Goal: Browse casually: Explore the website without a specific task or goal

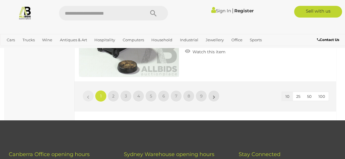
scroll to position [1110, 0]
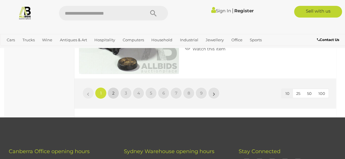
click at [114, 90] on span "2" at bounding box center [113, 92] width 2 height 5
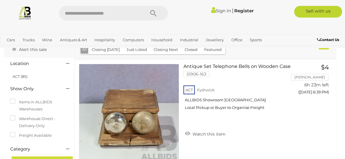
click at [311, 127] on div "Antique Set Telephone Bells on Wooden Case 51906-163 ACT Fyshwick ALLBIDS Showr…" at bounding box center [205, 113] width 271 height 109
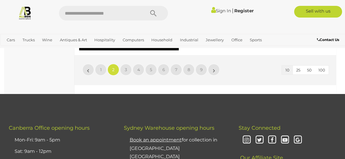
scroll to position [1131, 0]
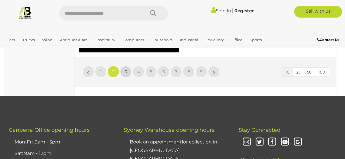
click at [125, 69] on span "3" at bounding box center [126, 71] width 2 height 5
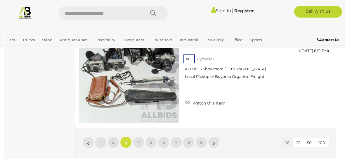
scroll to position [1066, 0]
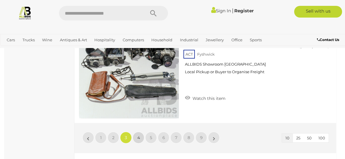
click at [138, 135] on span "4" at bounding box center [138, 137] width 3 height 5
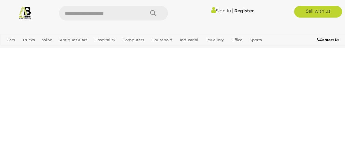
scroll to position [30, 0]
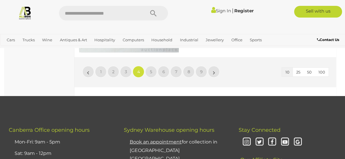
scroll to position [1131, 0]
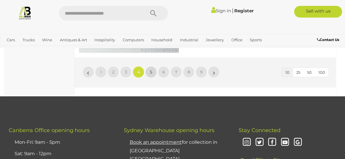
click at [151, 69] on span "5" at bounding box center [151, 71] width 2 height 5
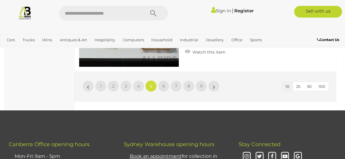
scroll to position [1117, 0]
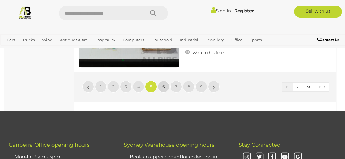
click at [163, 84] on span "6" at bounding box center [163, 86] width 3 height 5
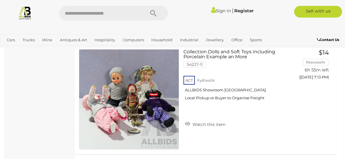
scroll to position [485, 0]
click at [141, 93] on link at bounding box center [129, 99] width 100 height 100
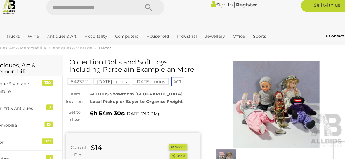
scroll to position [11, 0]
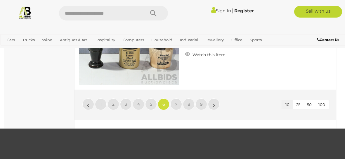
scroll to position [1101, 0]
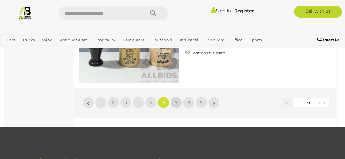
click at [176, 100] on span "7" at bounding box center [176, 102] width 2 height 5
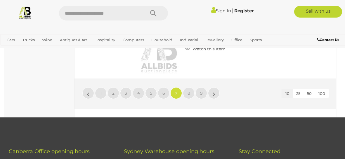
scroll to position [1110, 0]
click at [188, 92] on span "8" at bounding box center [189, 92] width 3 height 5
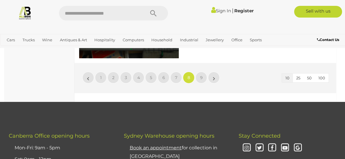
scroll to position [1126, 0]
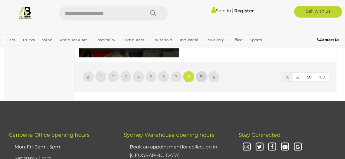
click at [202, 77] on span "9" at bounding box center [201, 76] width 3 height 5
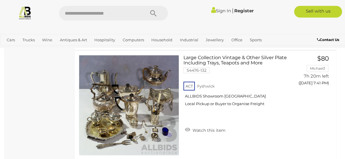
scroll to position [480, 0]
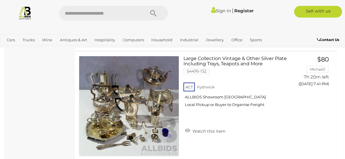
scroll to position [30, 0]
